Goal: Complete application form

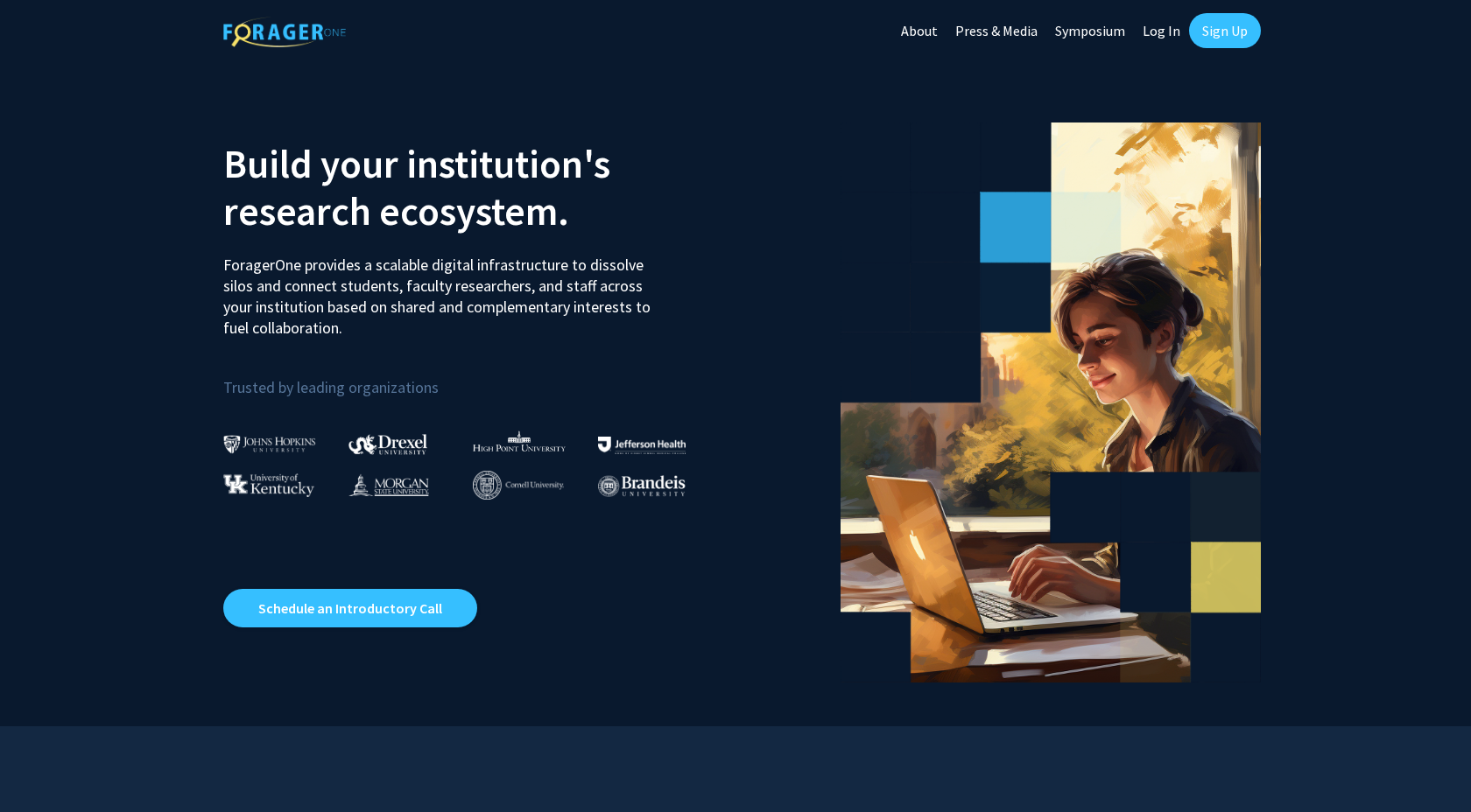
click at [1171, 34] on link "Log In" at bounding box center [1161, 31] width 55 height 61
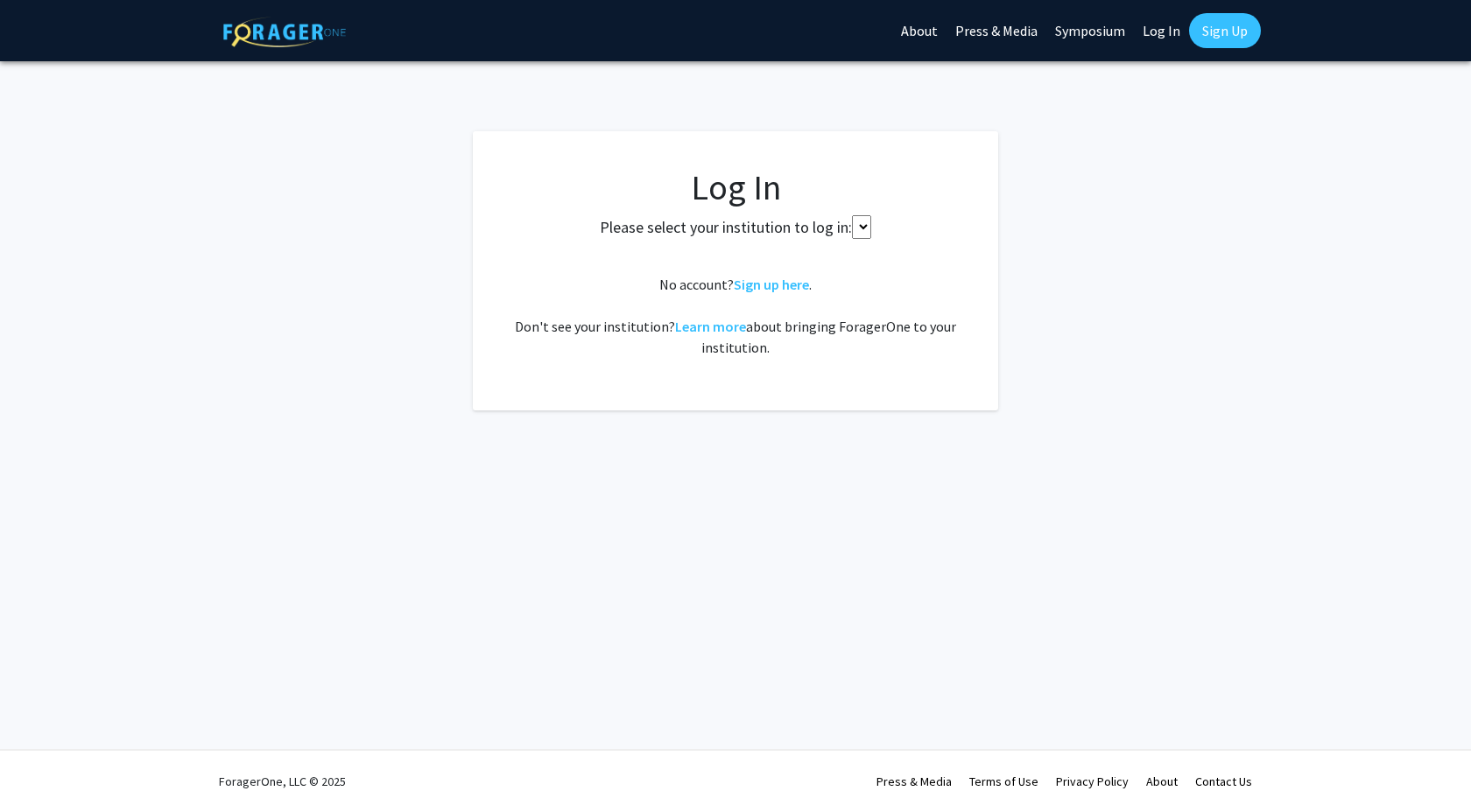
select select
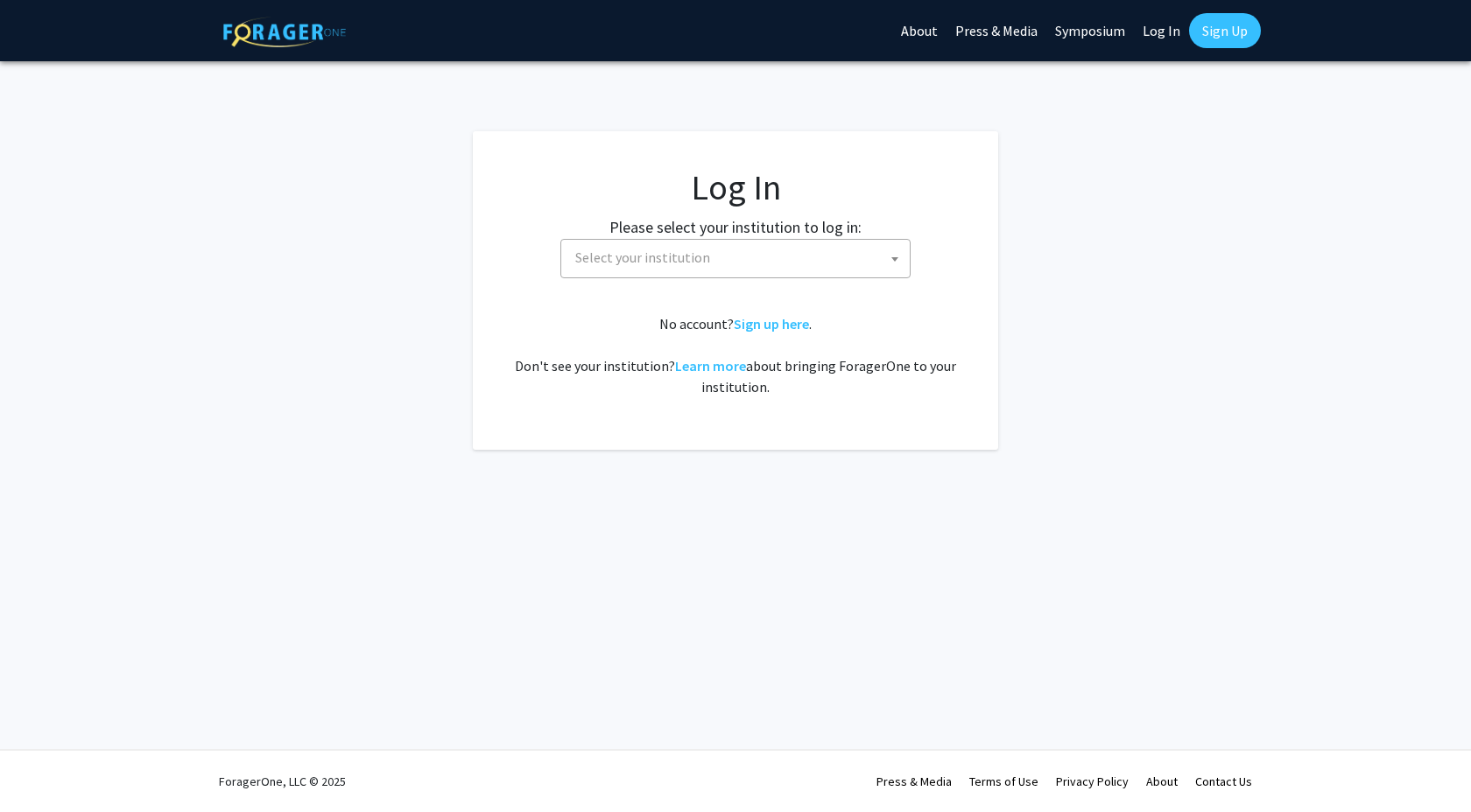
click at [702, 273] on span "Select your institution" at bounding box center [739, 258] width 341 height 36
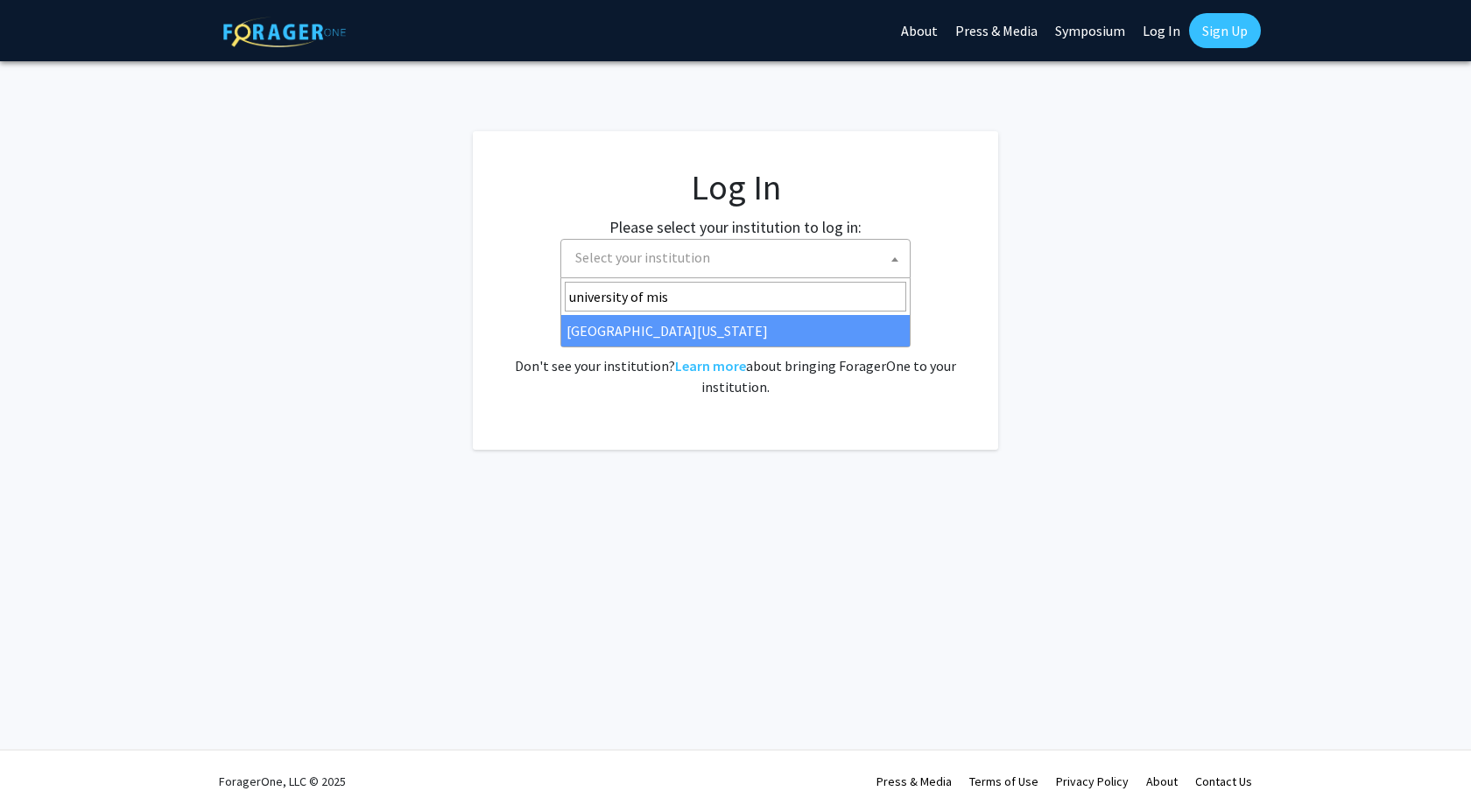
type input "university of miss"
select select "33"
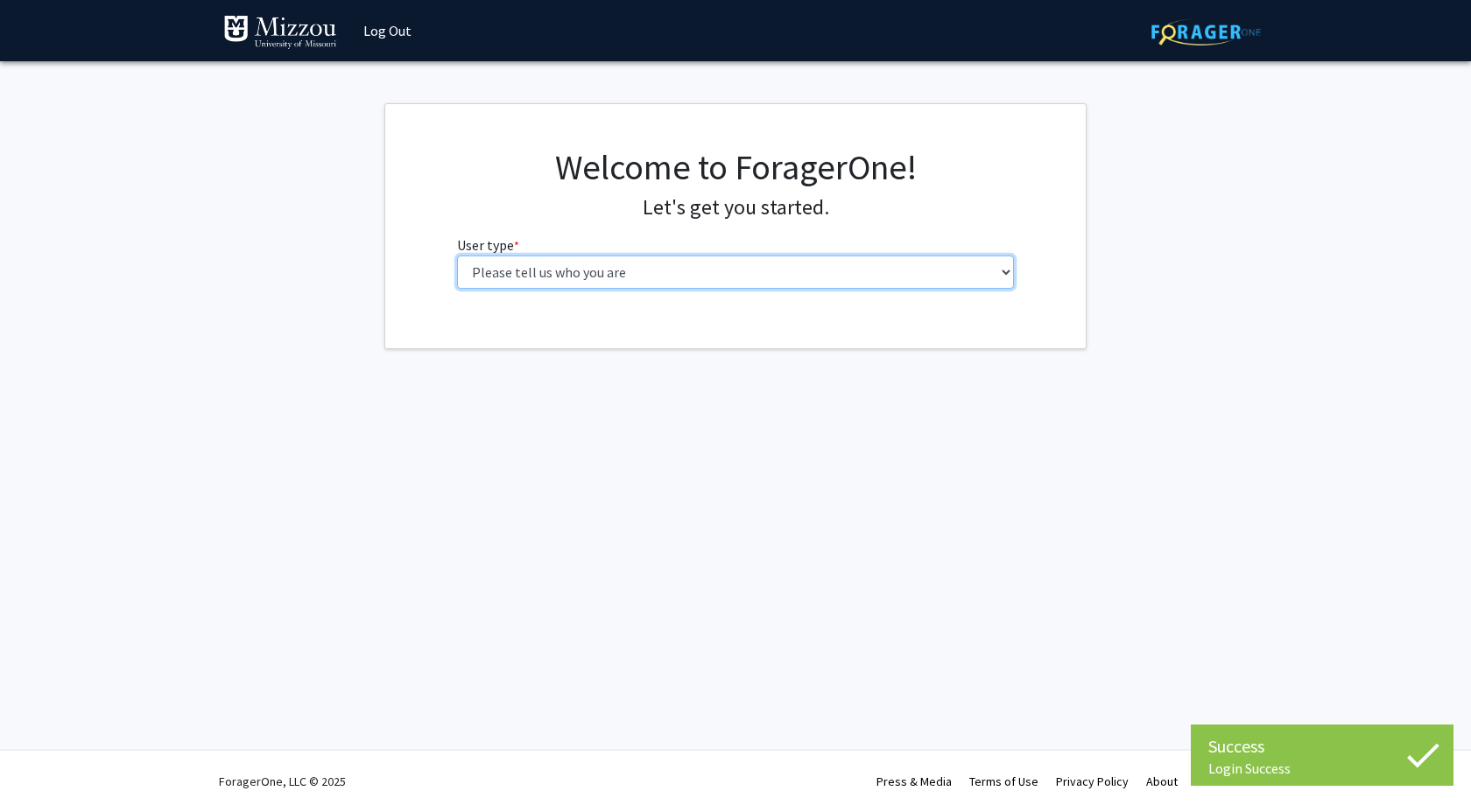
click at [707, 265] on select "Please tell us who you are Undergraduate Student Master's Student Doctoral Cand…" at bounding box center [735, 273] width 557 height 33
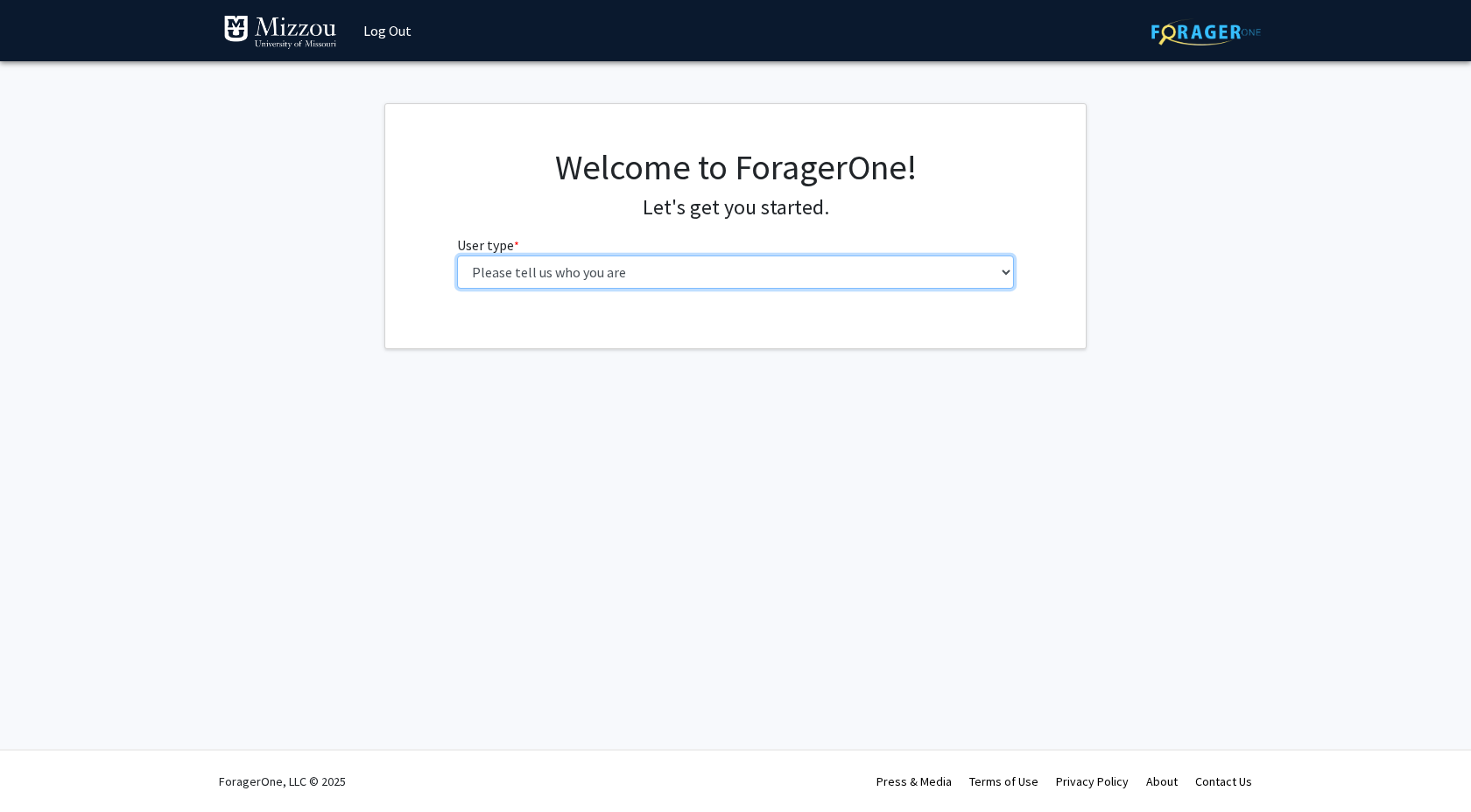
select select "5: faculty"
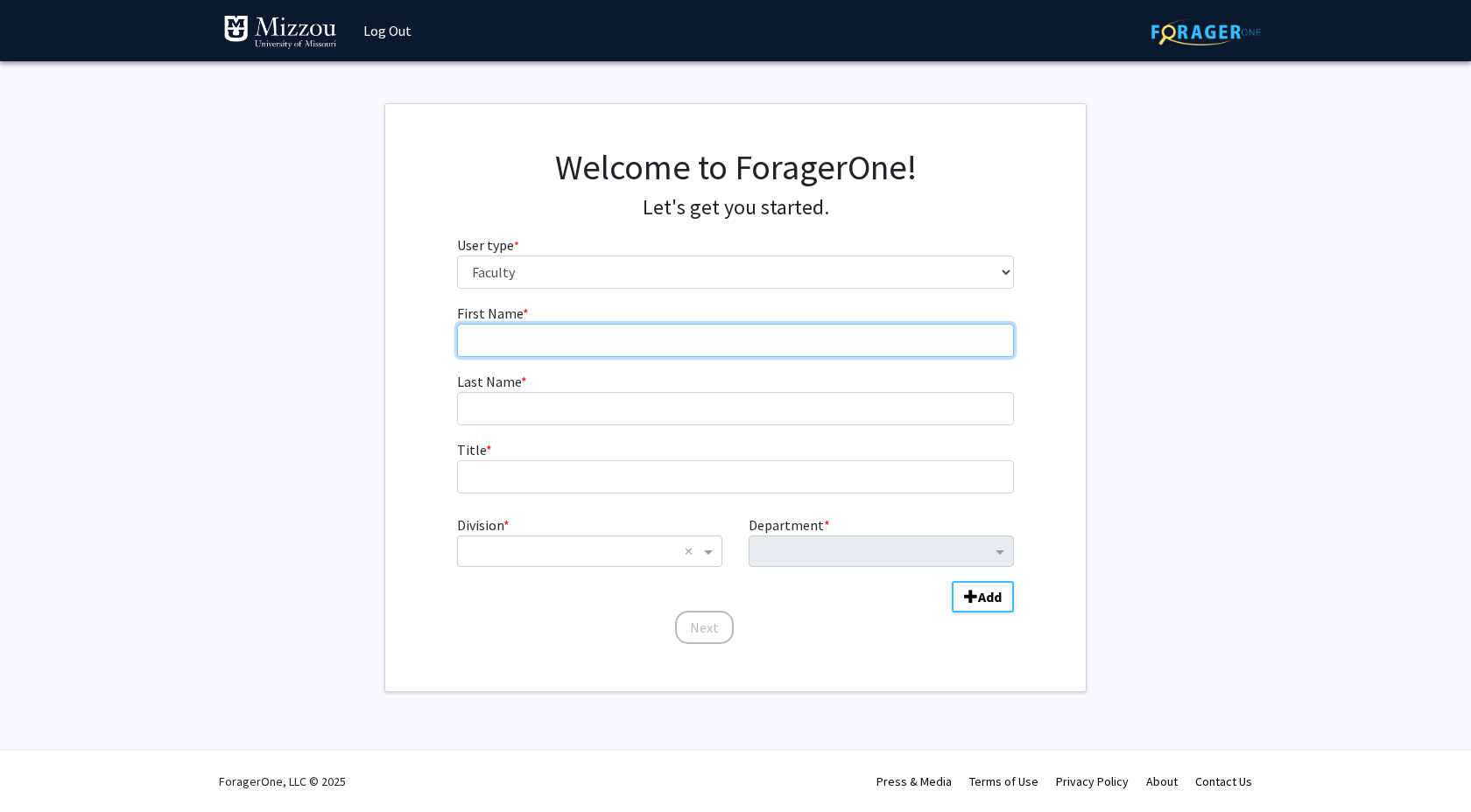
click at [630, 341] on input "First Name * required" at bounding box center [735, 340] width 557 height 33
type input "jose"
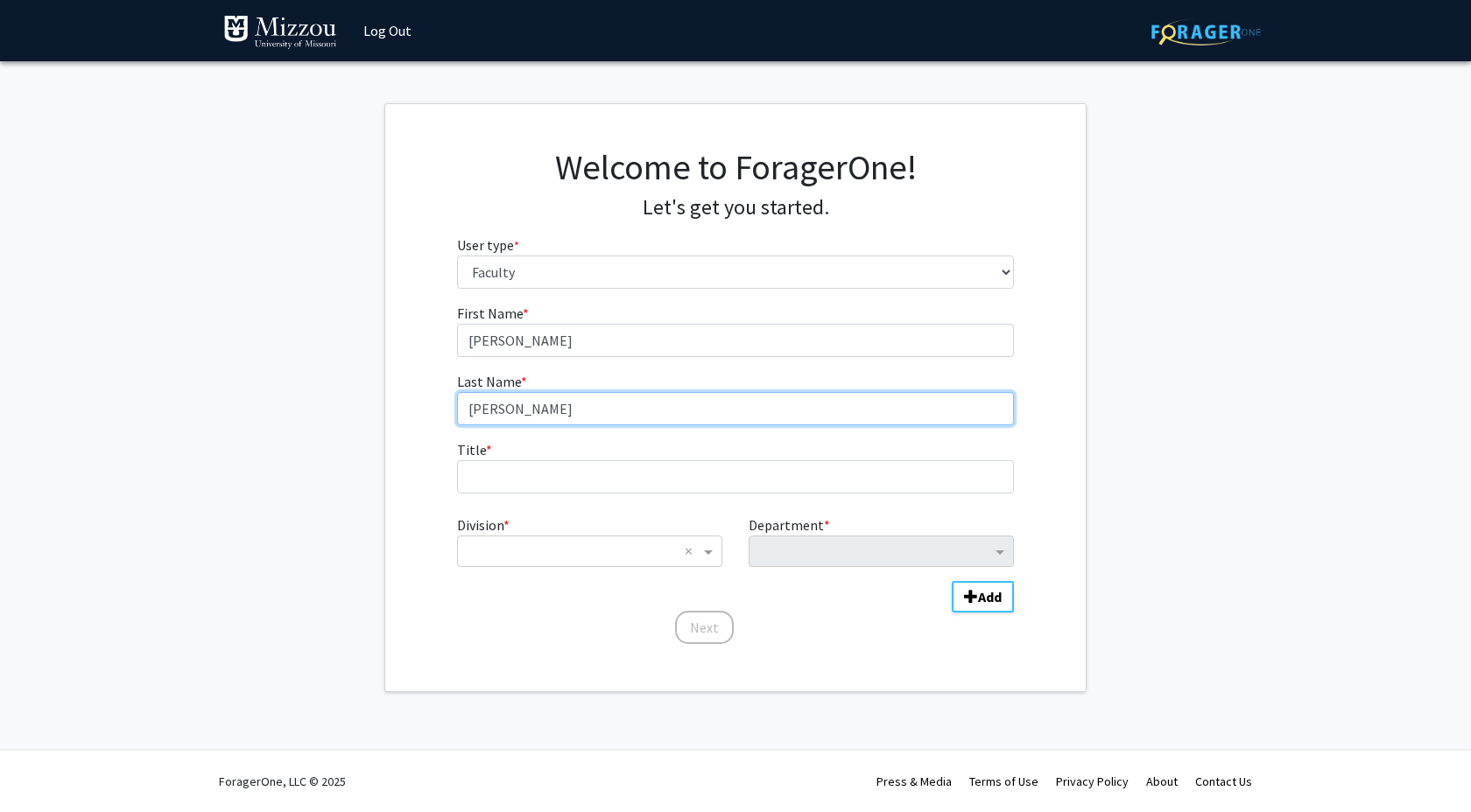
click at [629, 408] on input "ramirez" at bounding box center [735, 409] width 557 height 33
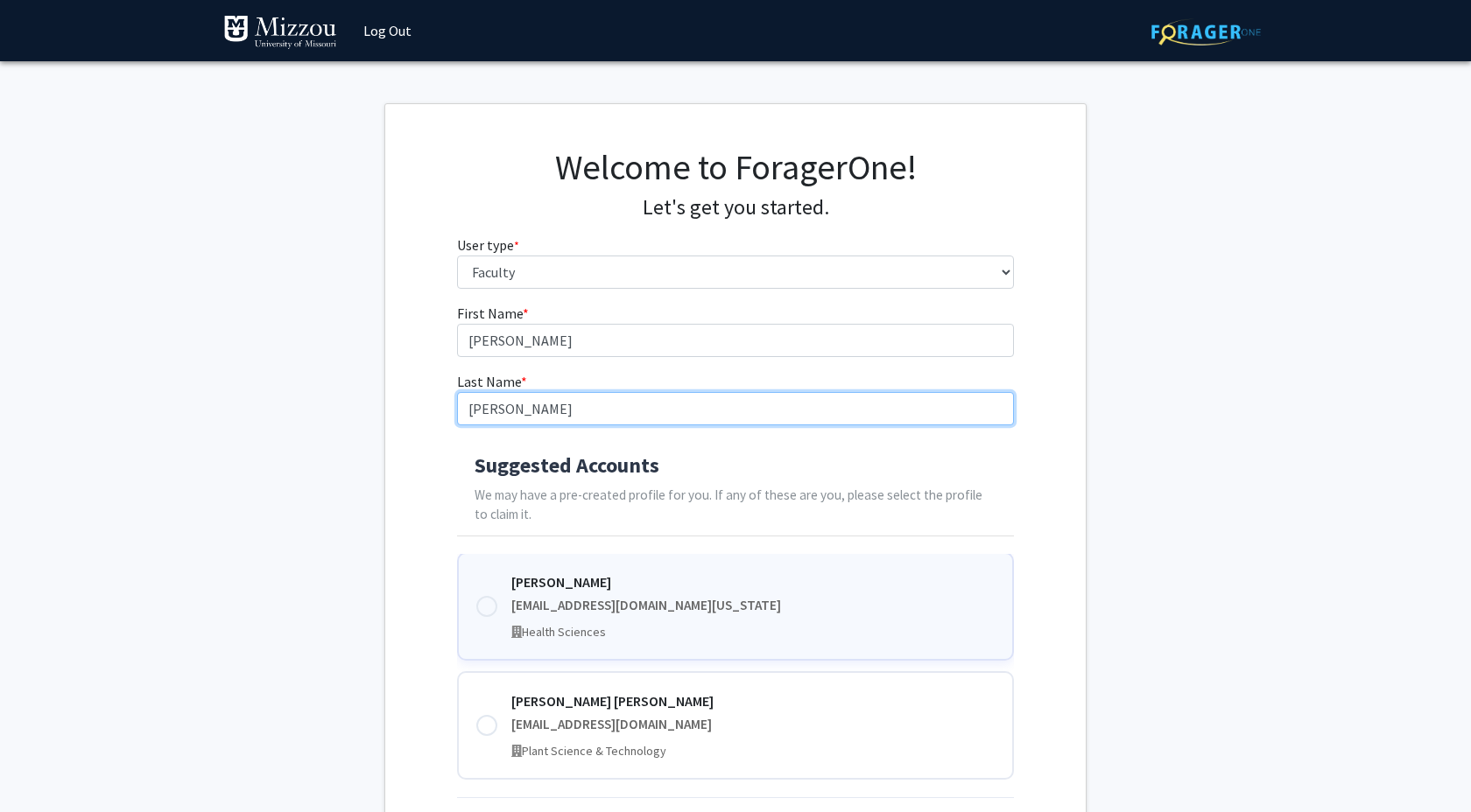
type input "ramirez Bayron"
click at [611, 585] on div "Jose Ramirez" at bounding box center [754, 582] width 484 height 21
type input "Jose"
type input "Ramirez"
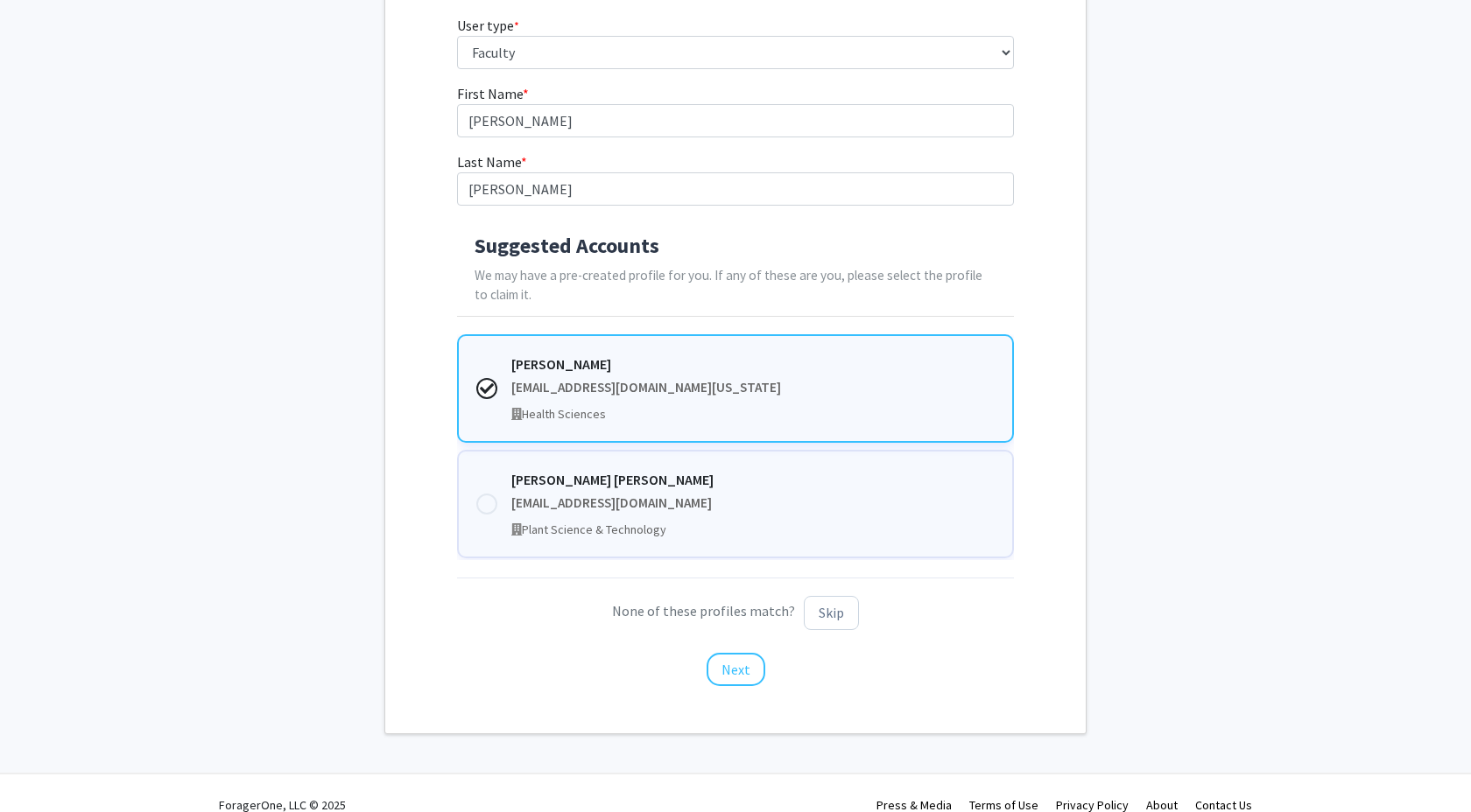
scroll to position [244, 0]
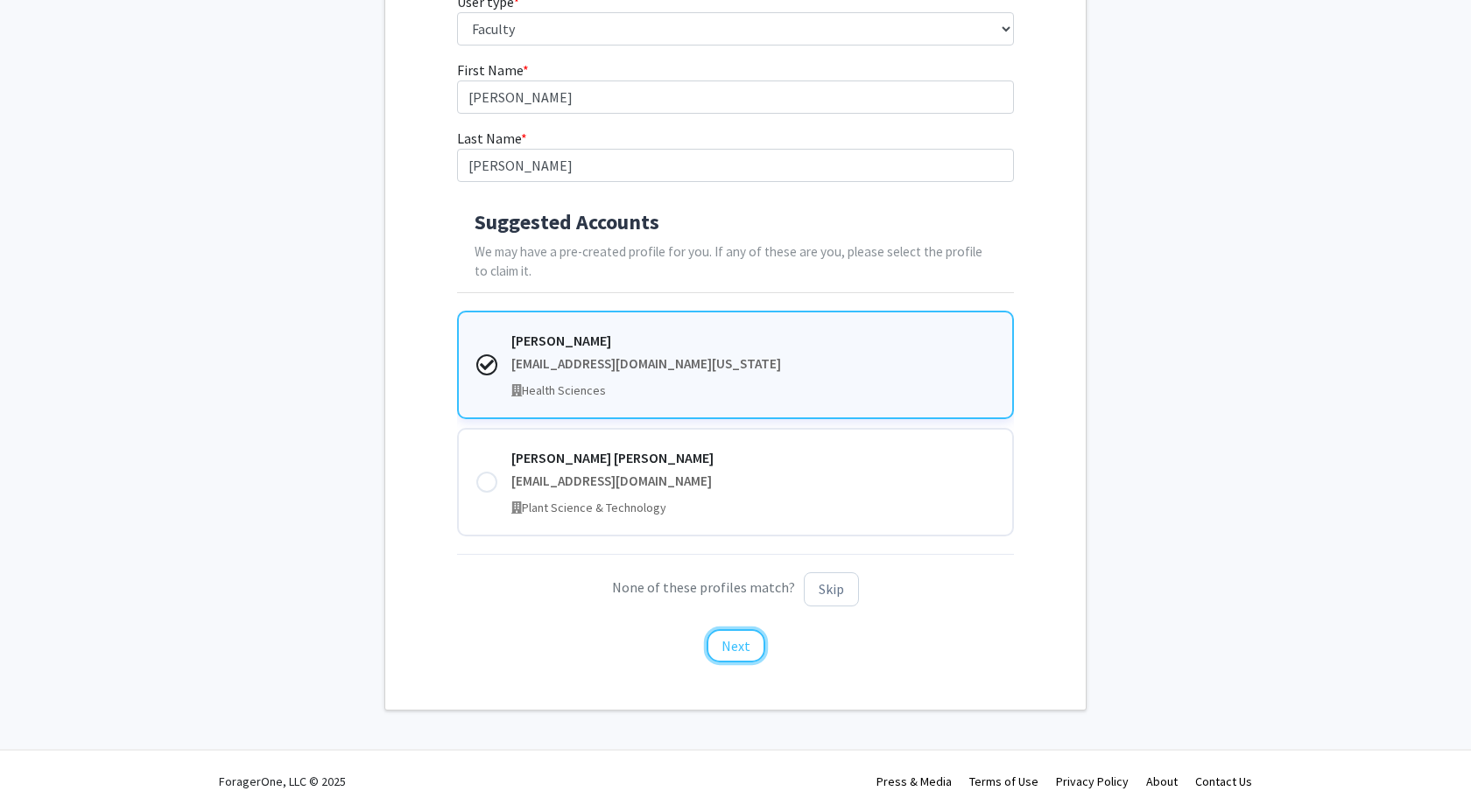
click at [733, 640] on button "Next" at bounding box center [735, 646] width 59 height 33
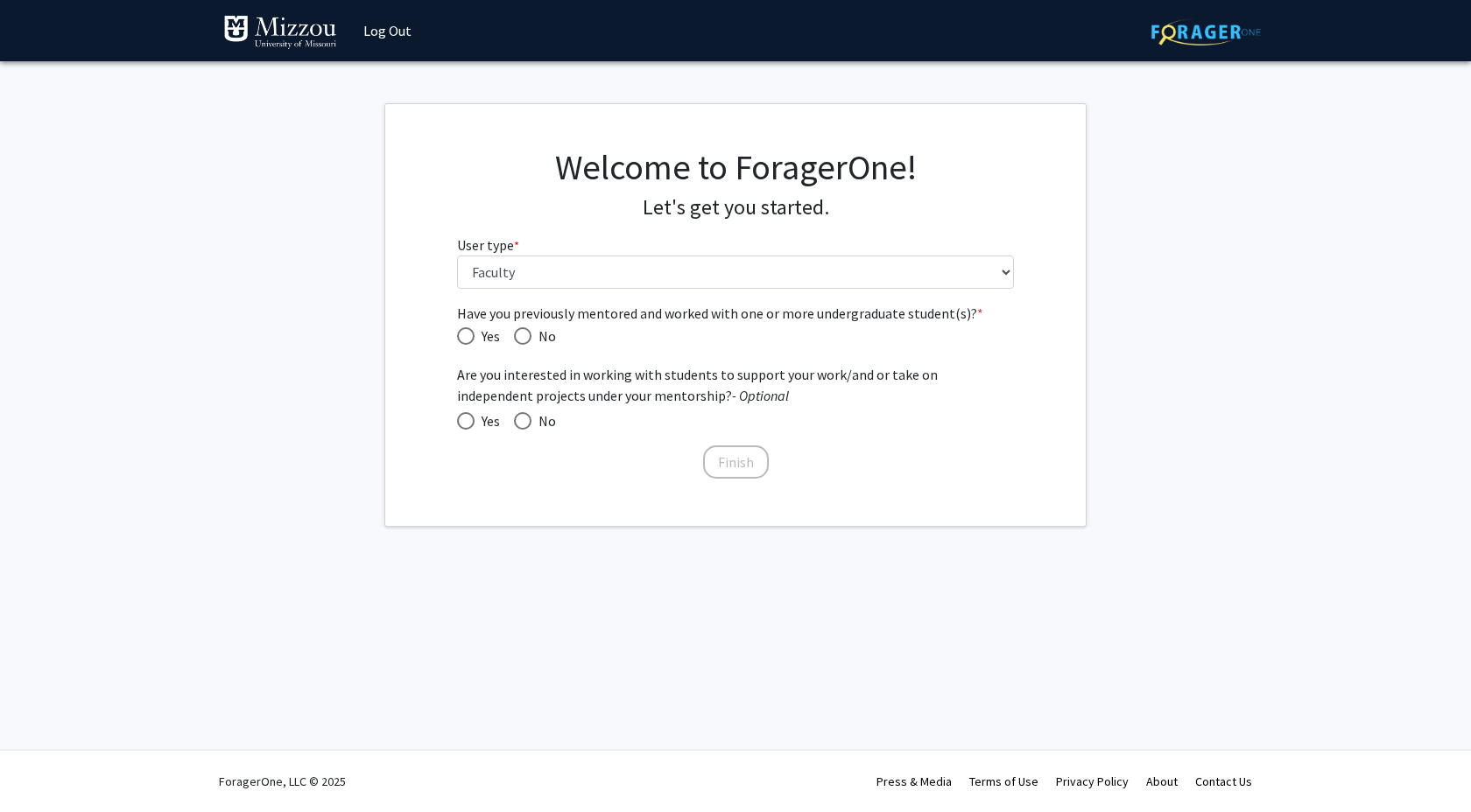
scroll to position [0, 0]
click at [528, 335] on span "Have you previously mentored and worked with one or more undergraduate student(…" at bounding box center [522, 336] width 18 height 18
click at [528, 335] on input "No" at bounding box center [522, 336] width 18 height 18
radio input "true"
click at [525, 419] on span at bounding box center [522, 420] width 18 height 18
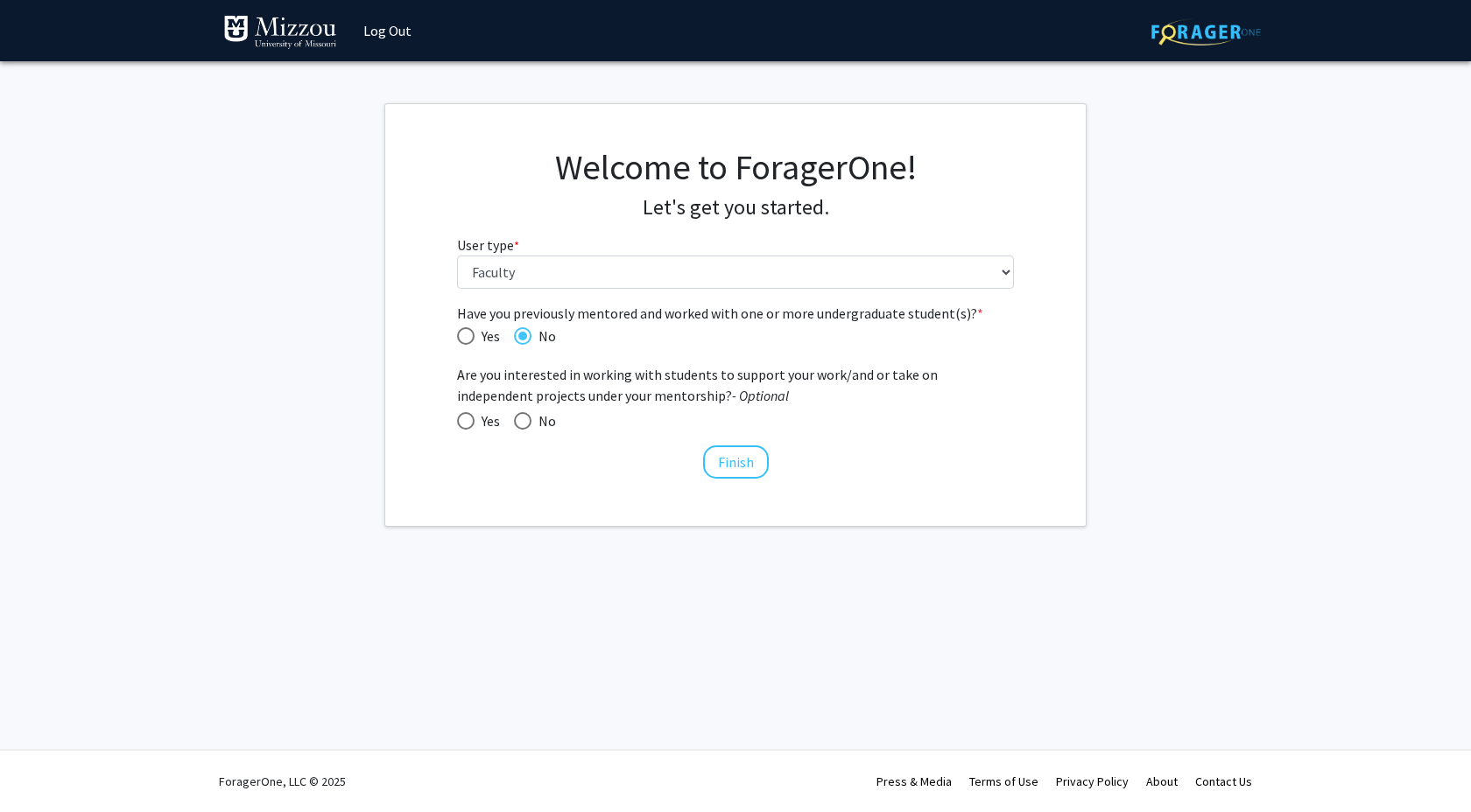
click at [525, 419] on input "No" at bounding box center [522, 420] width 18 height 18
radio input "true"
click at [741, 465] on button "Finish" at bounding box center [736, 462] width 66 height 33
